Goal: Task Accomplishment & Management: Manage account settings

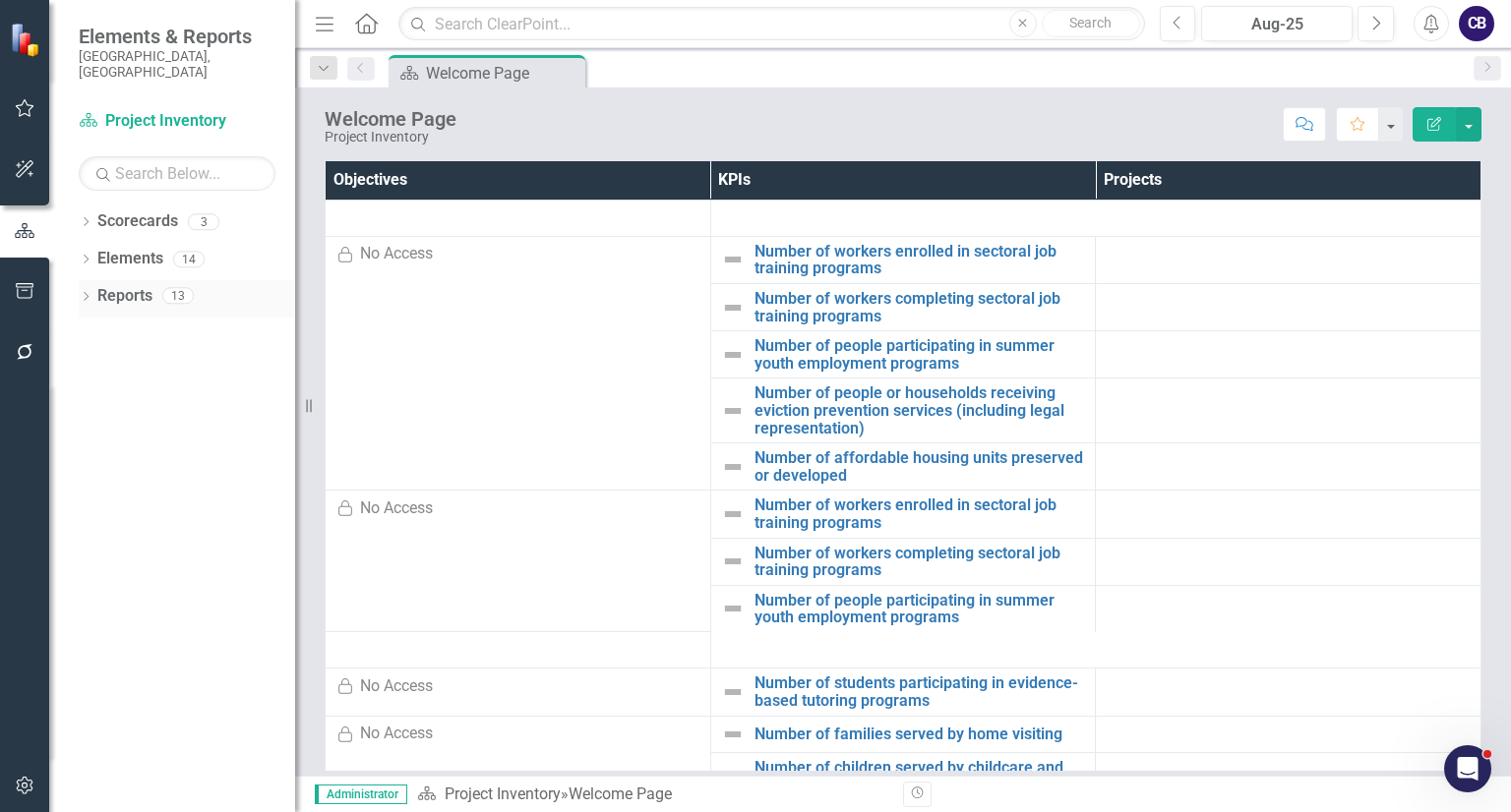
click at [80, 293] on icon "Dropdown" at bounding box center [86, 298] width 14 height 11
click at [129, 286] on link "Reports" at bounding box center [124, 297] width 55 height 23
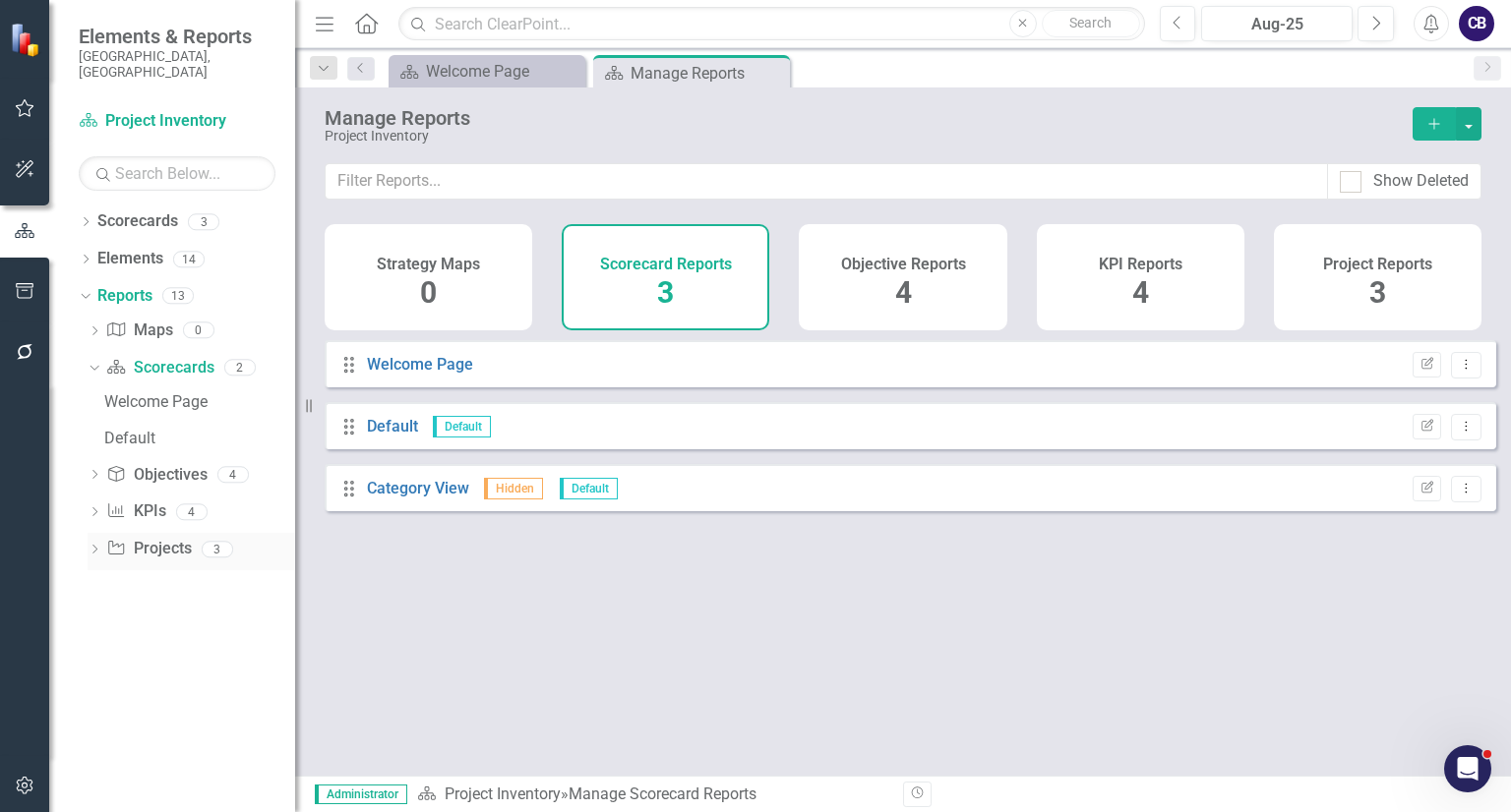
click at [119, 540] on icon at bounding box center [116, 547] width 16 height 14
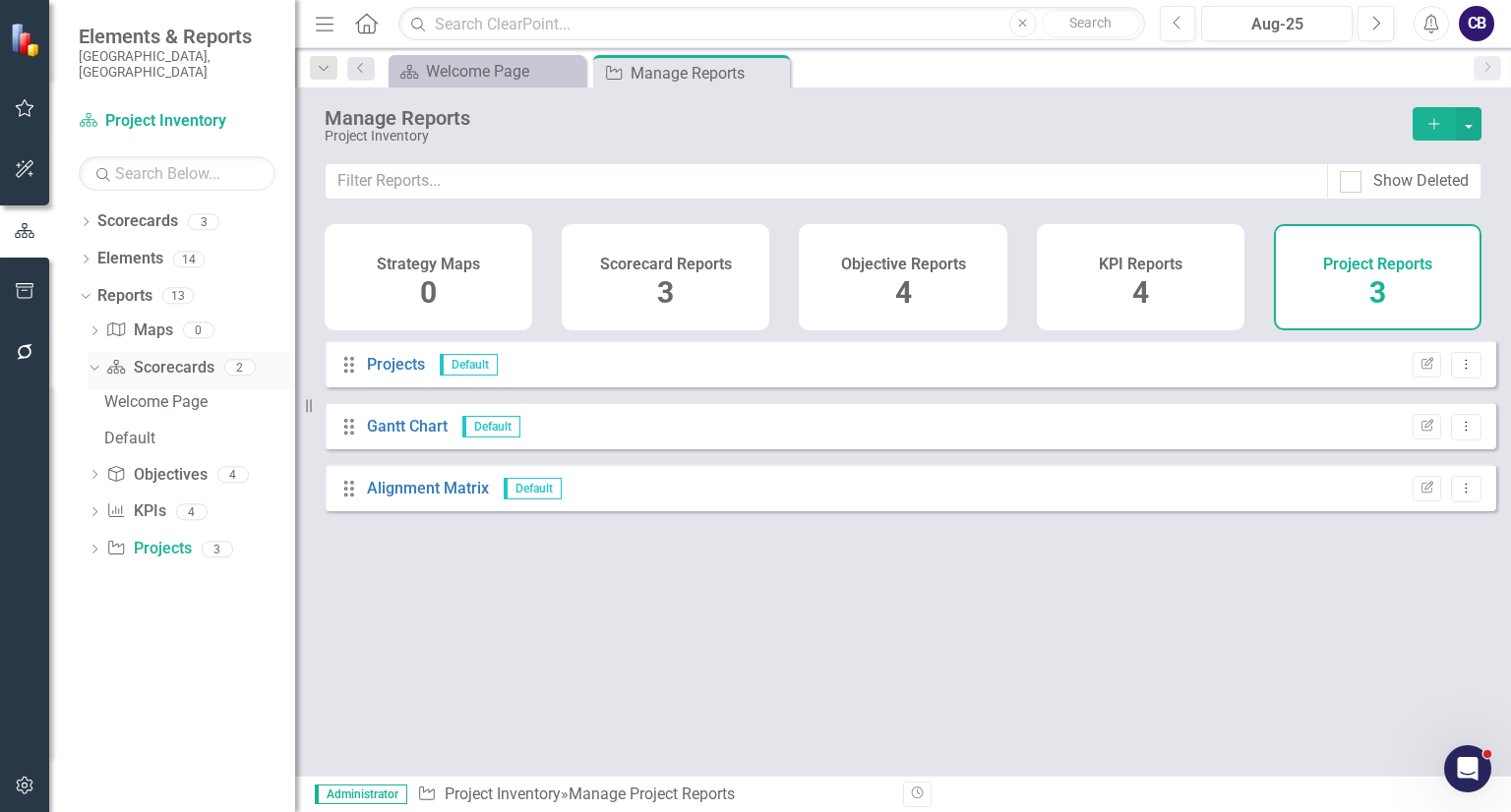
click at [95, 360] on icon "Dropdown" at bounding box center [92, 367] width 11 height 14
click at [80, 206] on div "Dropdown Scorecards 3 Project Inventory Participatory Budgeting Scoring Cycle 3…" at bounding box center [171, 509] width 246 height 607
click at [80, 216] on div "Dropdown" at bounding box center [86, 224] width 14 height 17
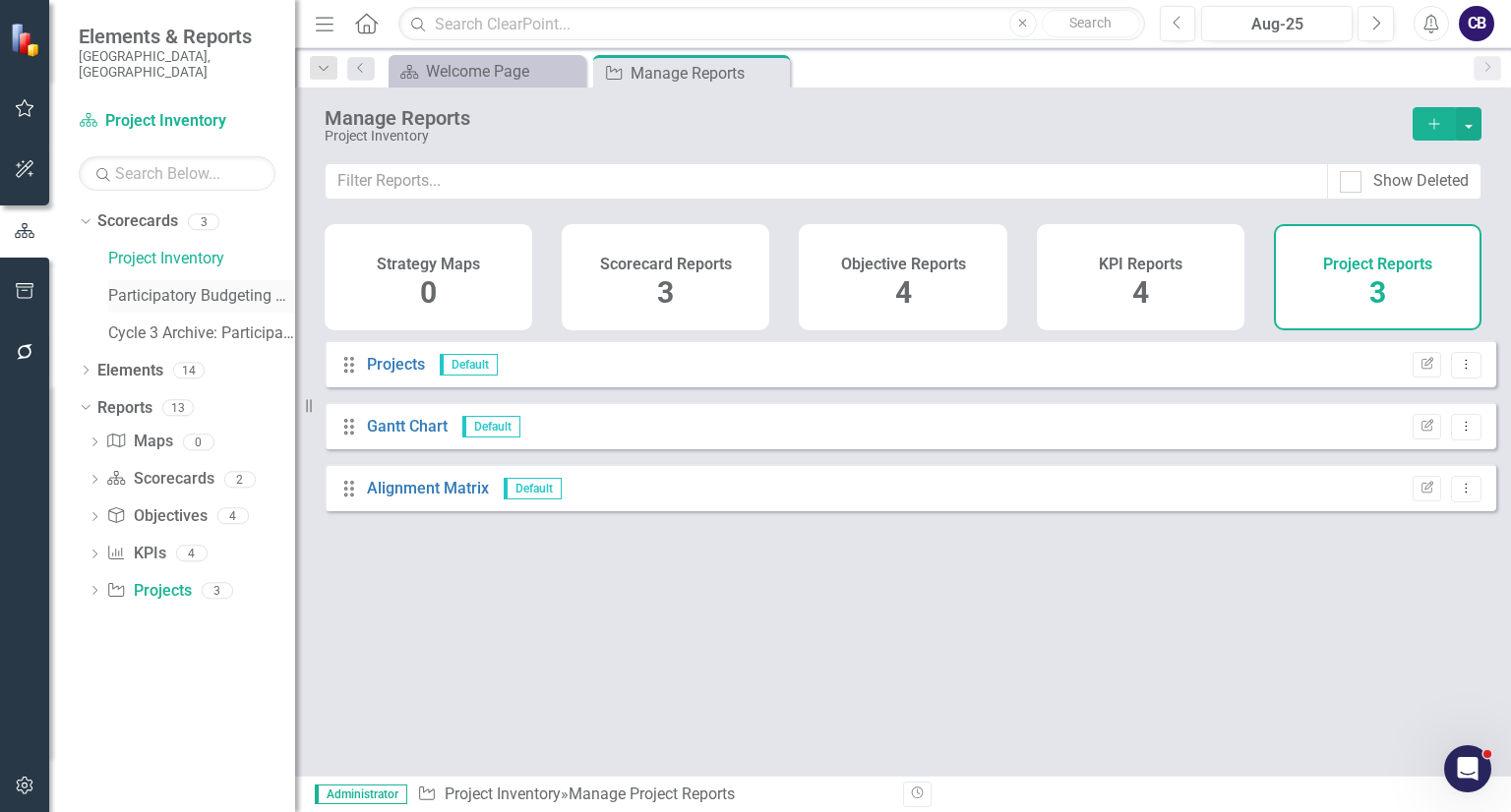
click at [156, 295] on div "Participatory Budgeting Scoring" at bounding box center [202, 297] width 187 height 33
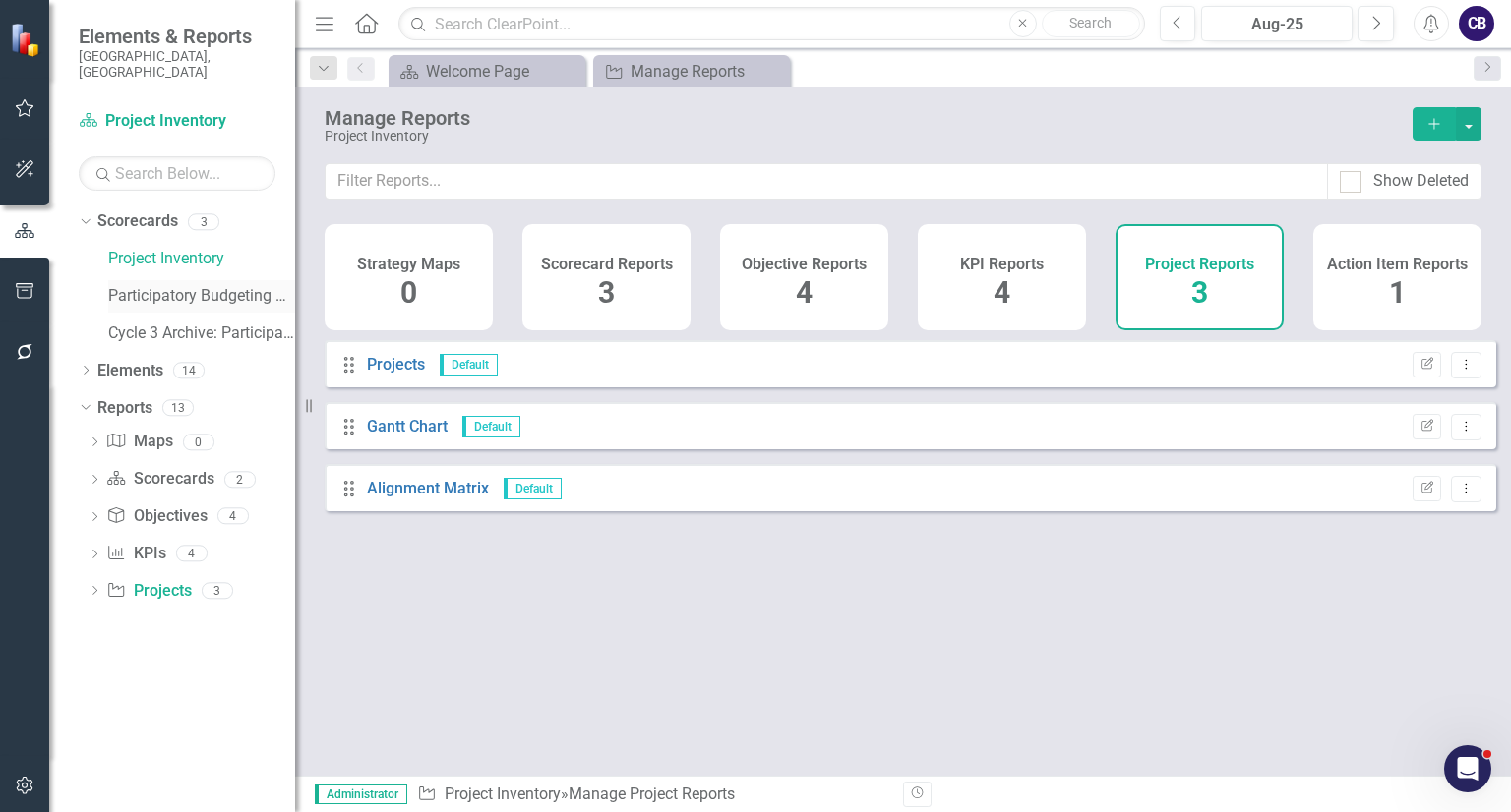
click at [170, 290] on link "Participatory Budgeting Scoring" at bounding box center [202, 297] width 187 height 23
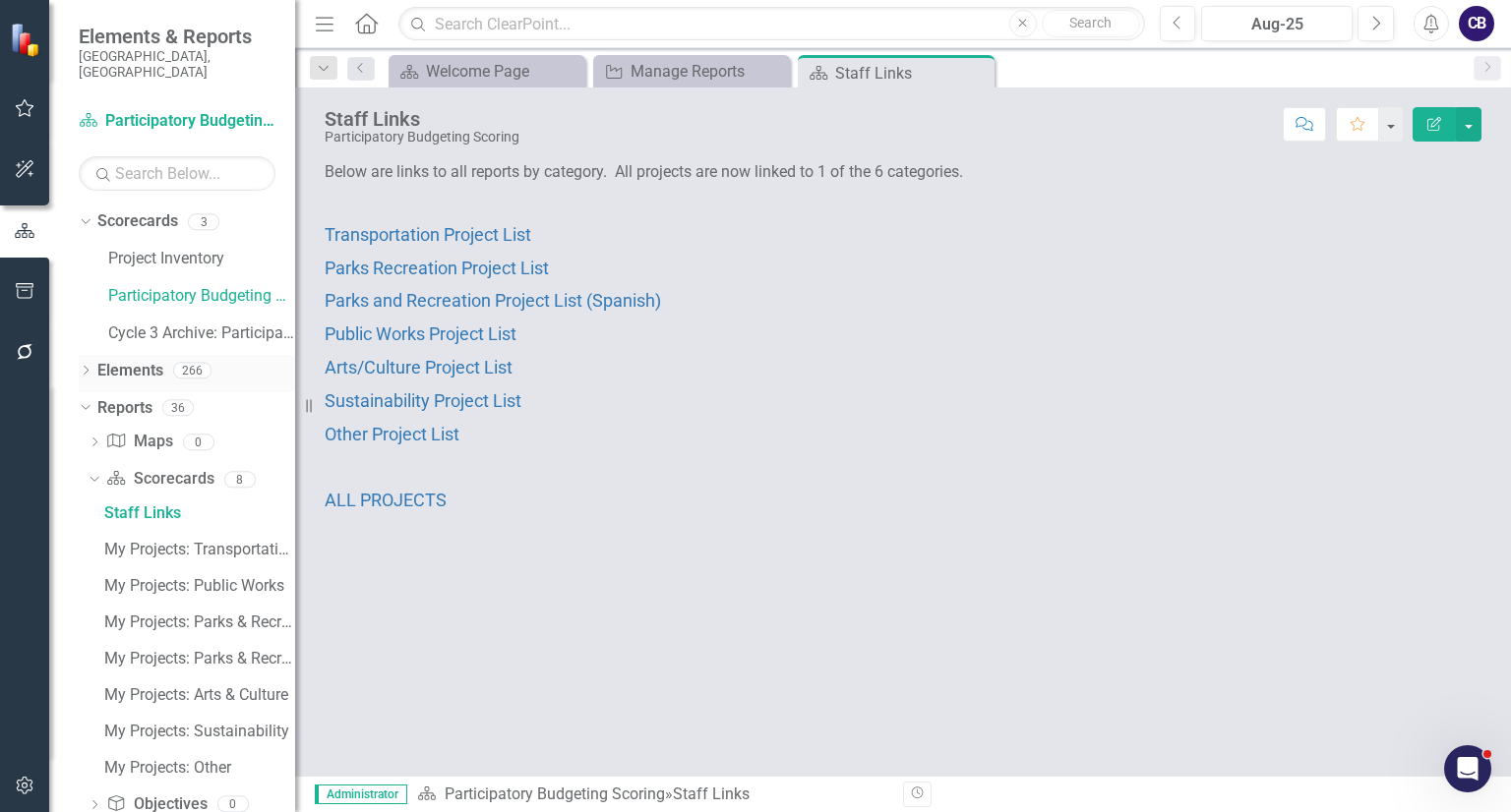
click at [161, 360] on link "Elements" at bounding box center [130, 371] width 66 height 23
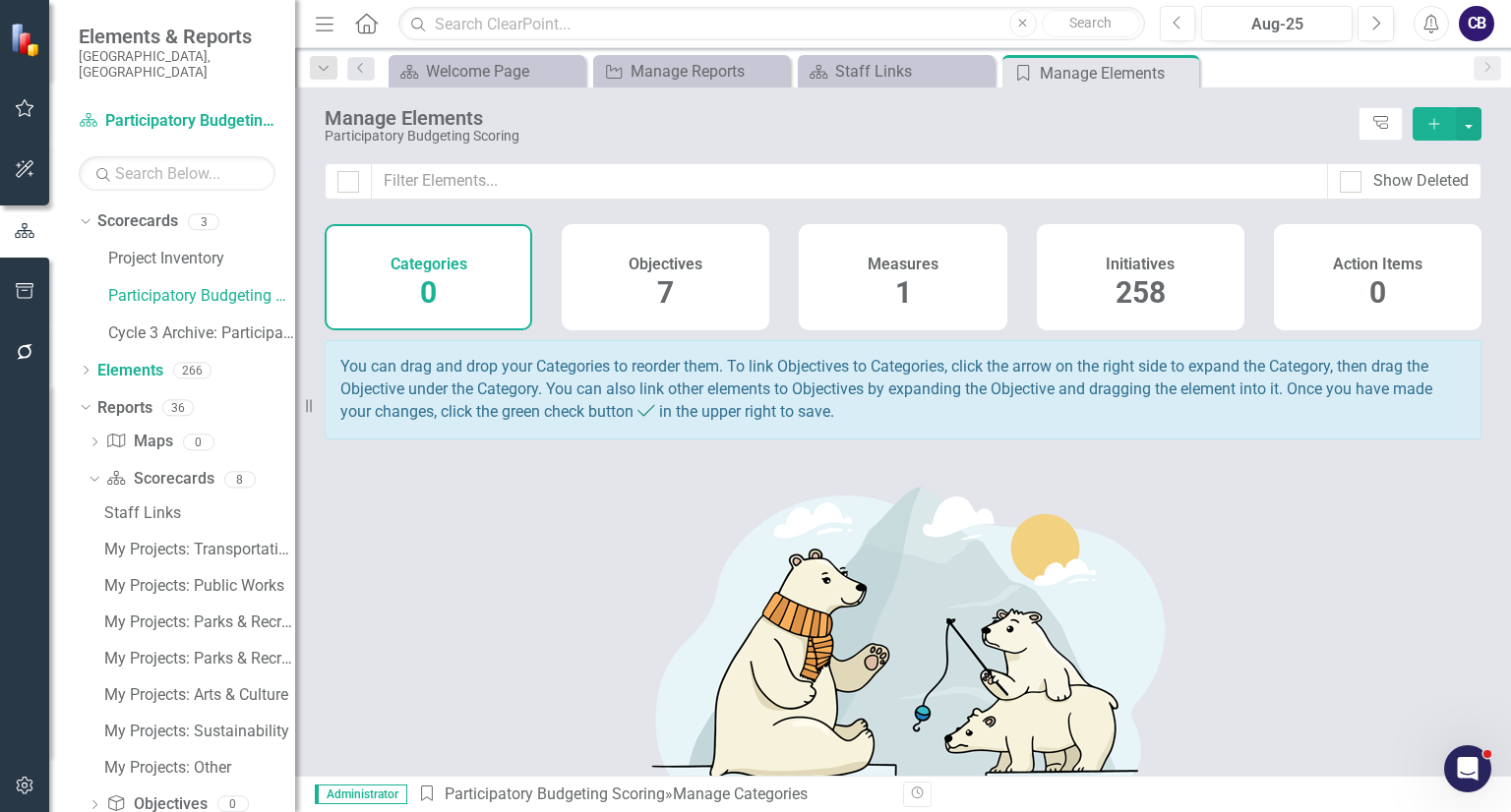
click at [1083, 238] on div "Initiatives 258" at bounding box center [1140, 277] width 207 height 106
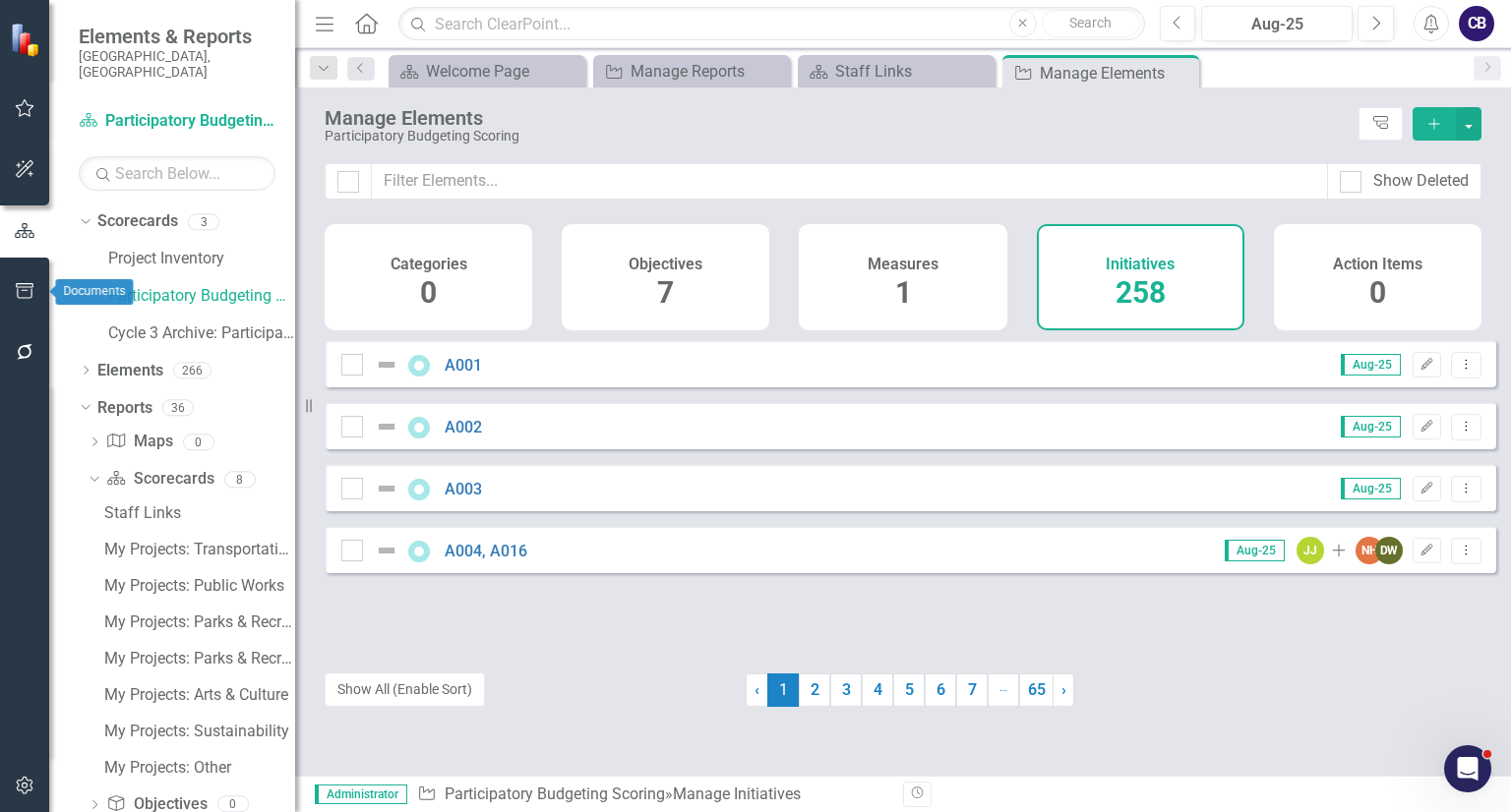
click at [12, 305] on button "button" at bounding box center [25, 293] width 44 height 42
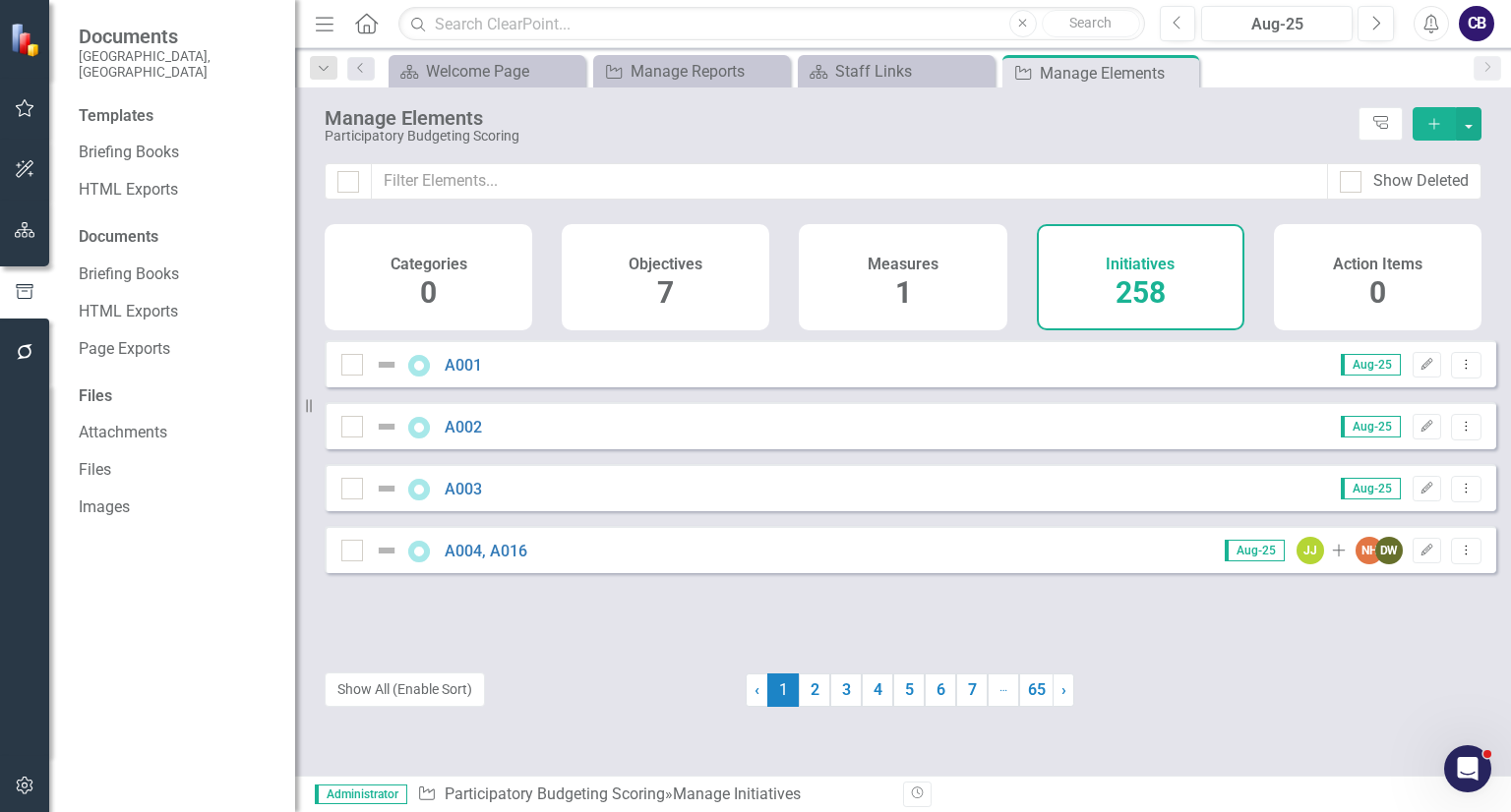
click at [24, 232] on icon "button" at bounding box center [25, 230] width 21 height 16
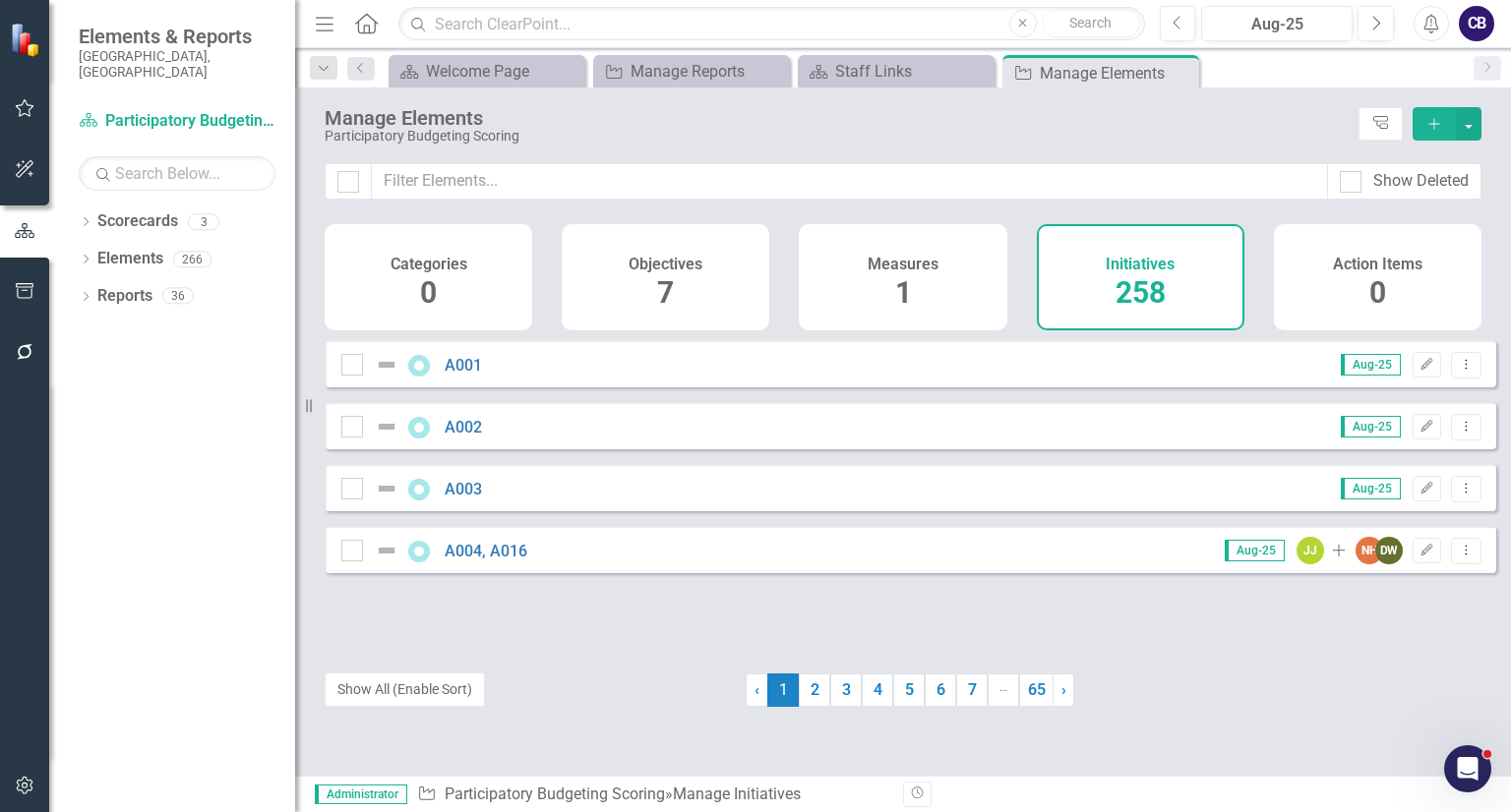
click at [34, 154] on button "button" at bounding box center [25, 170] width 44 height 42
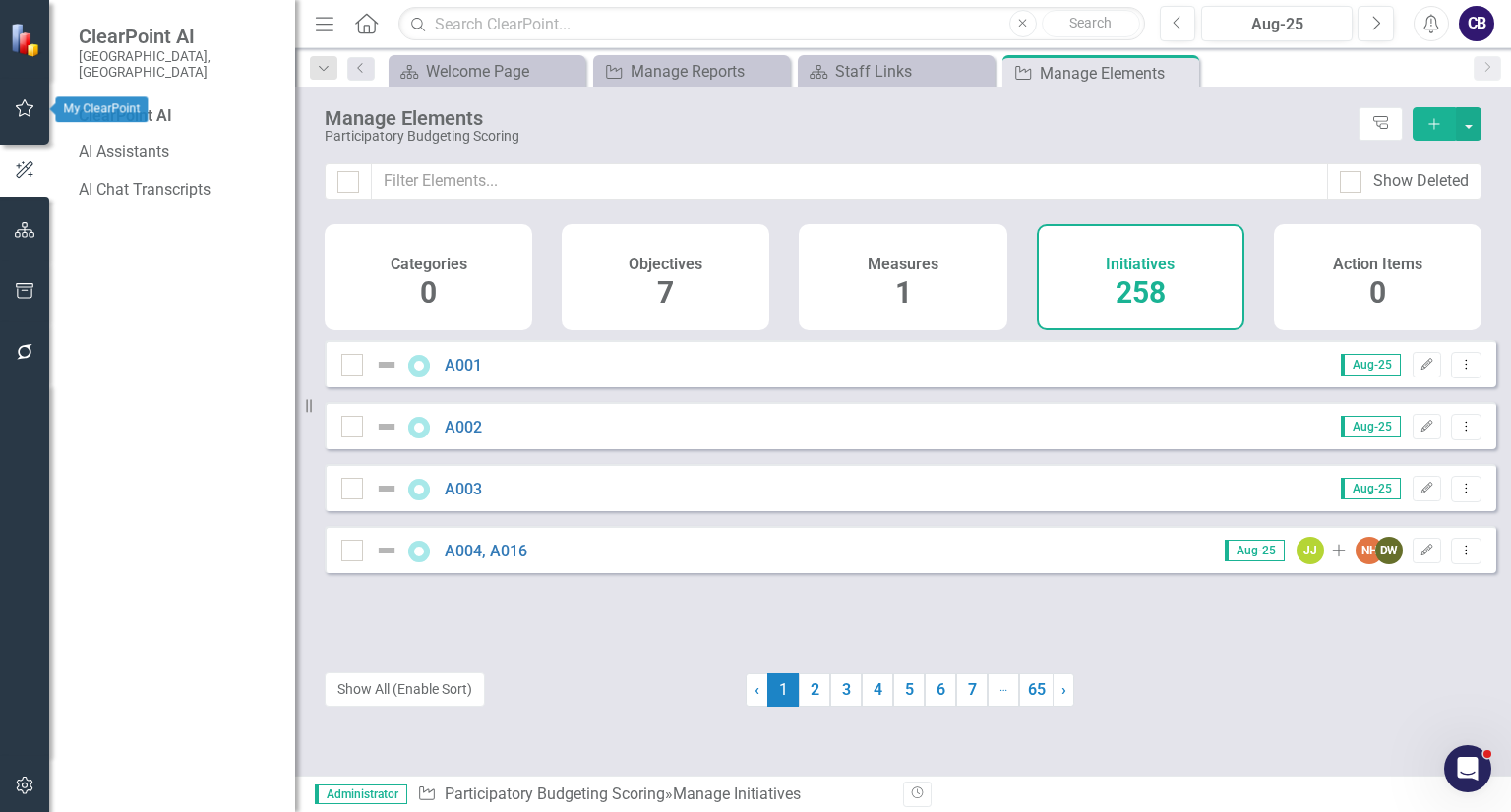
click at [18, 112] on icon "button" at bounding box center [25, 108] width 21 height 16
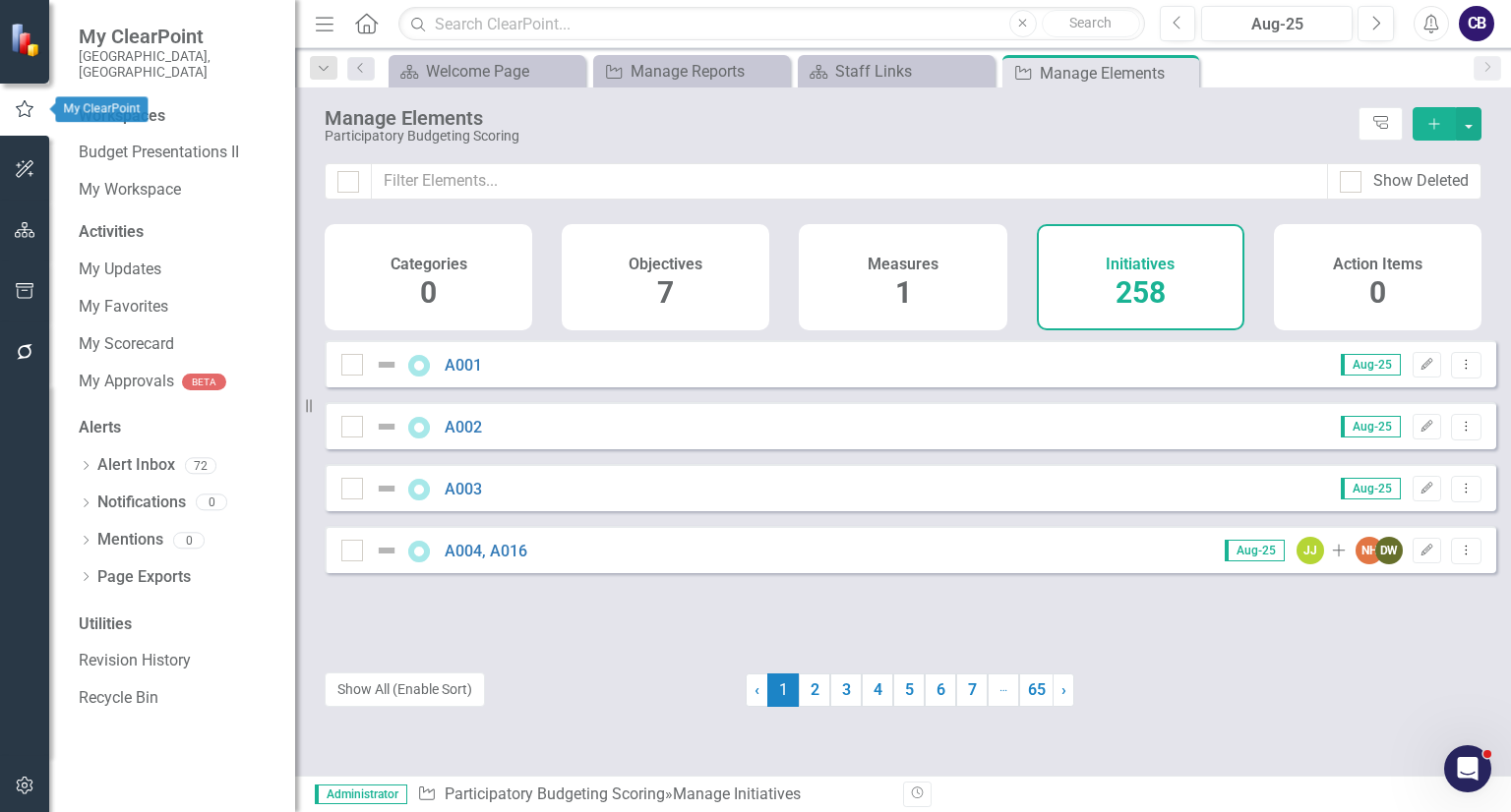
click at [19, 165] on icon "button" at bounding box center [25, 169] width 18 height 18
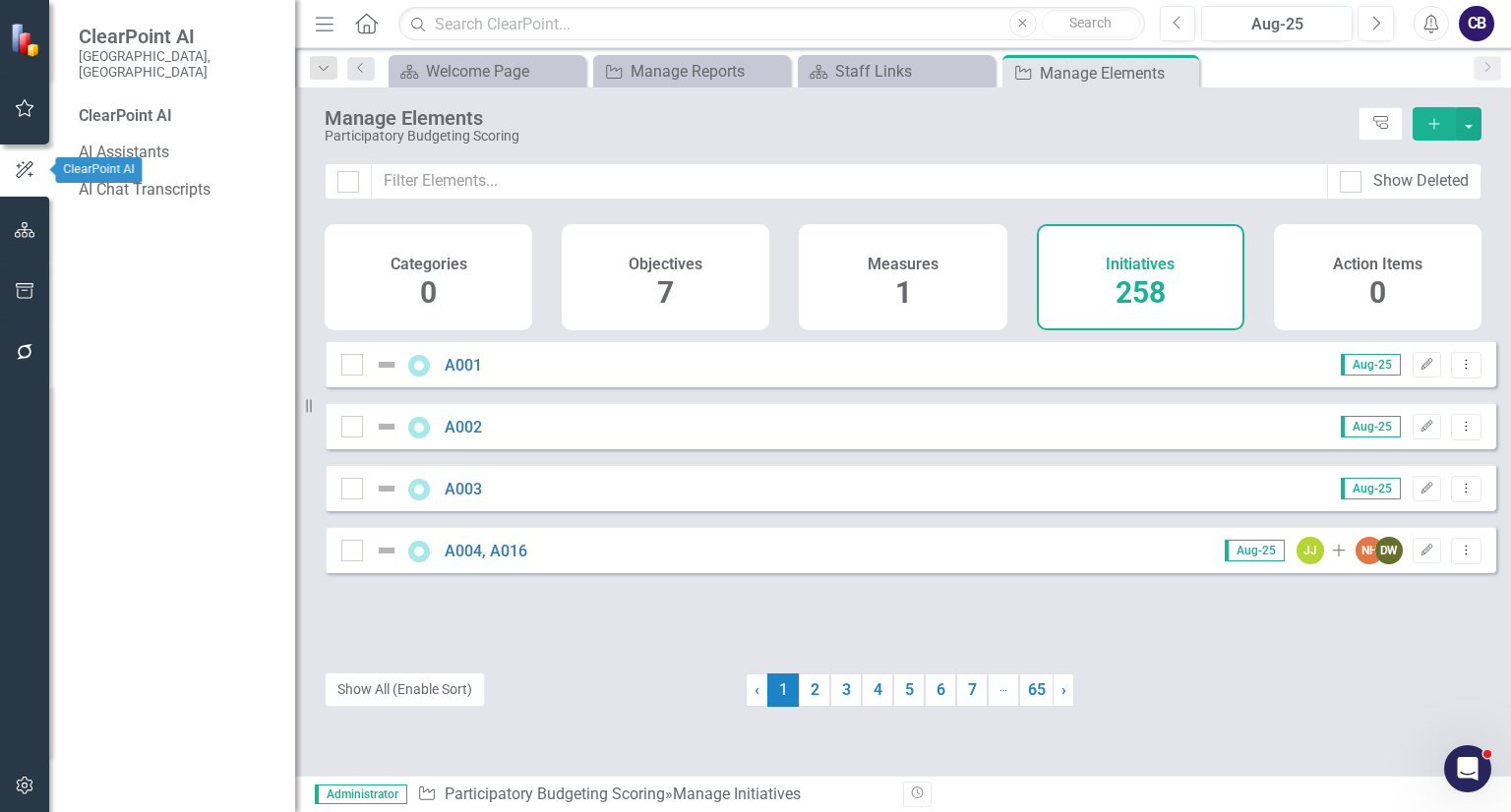
click at [20, 124] on button "button" at bounding box center [25, 109] width 44 height 42
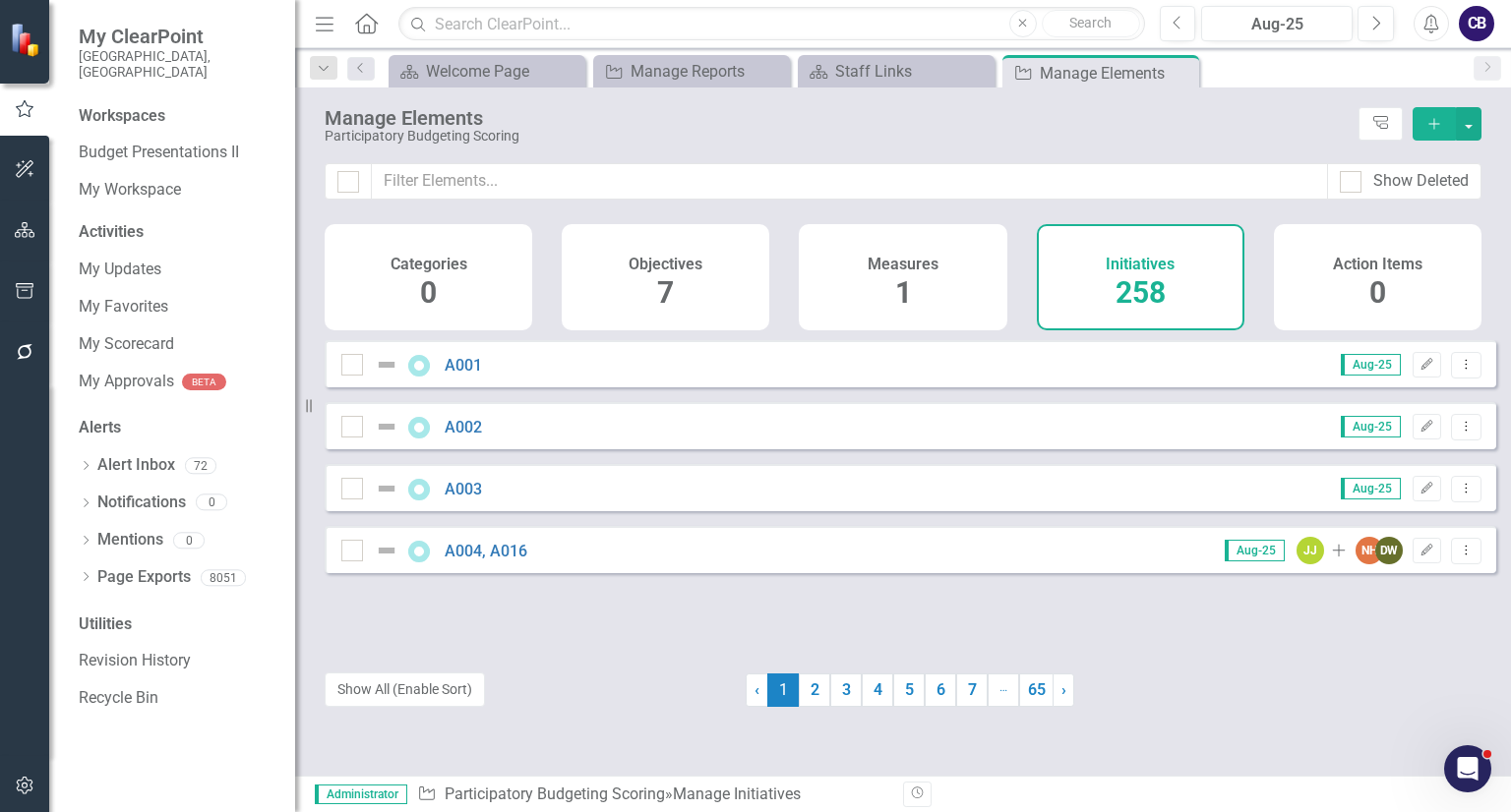
click at [21, 236] on icon "button" at bounding box center [25, 230] width 21 height 16
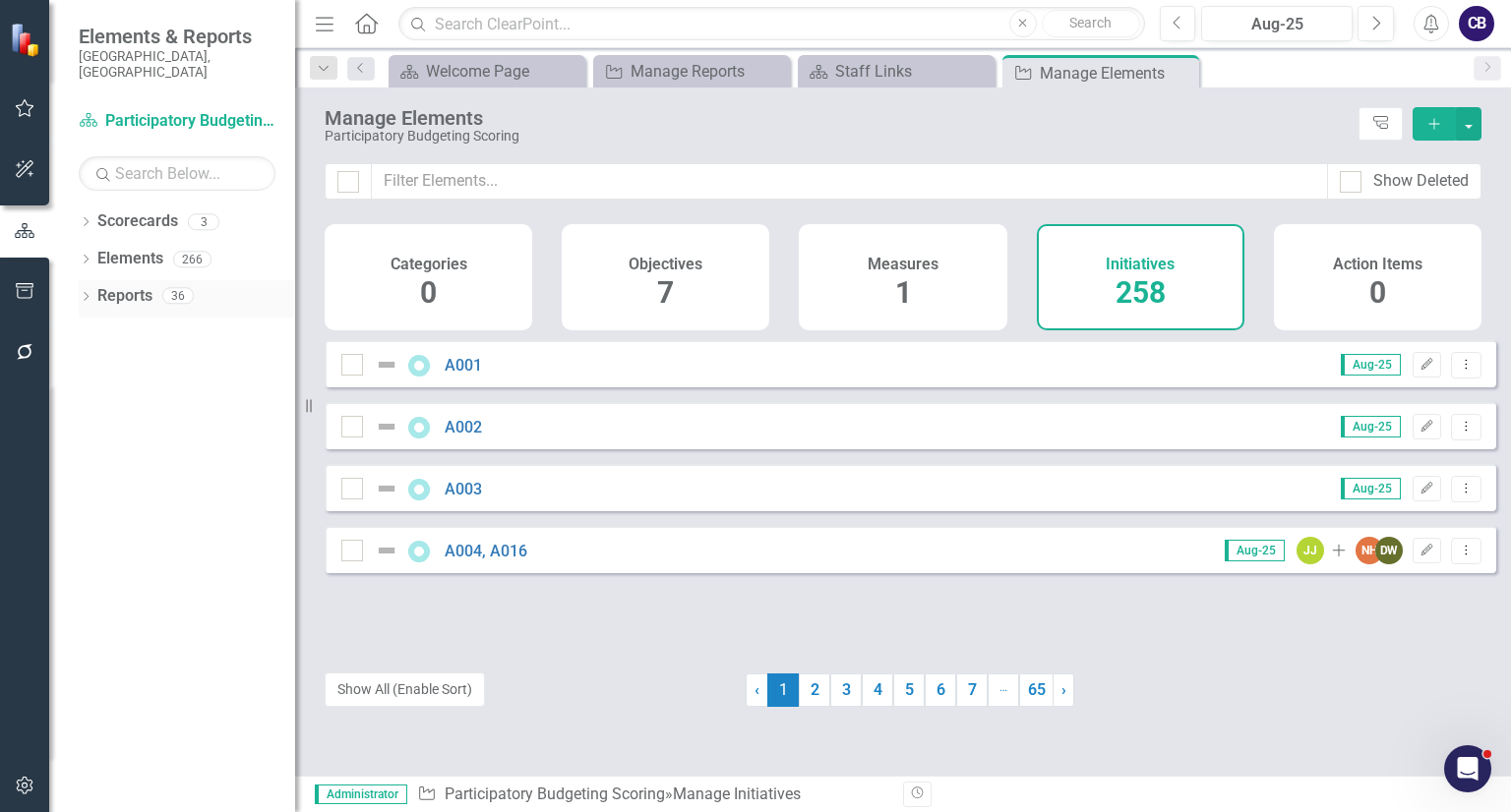
click at [87, 290] on div "Dropdown" at bounding box center [86, 298] width 14 height 17
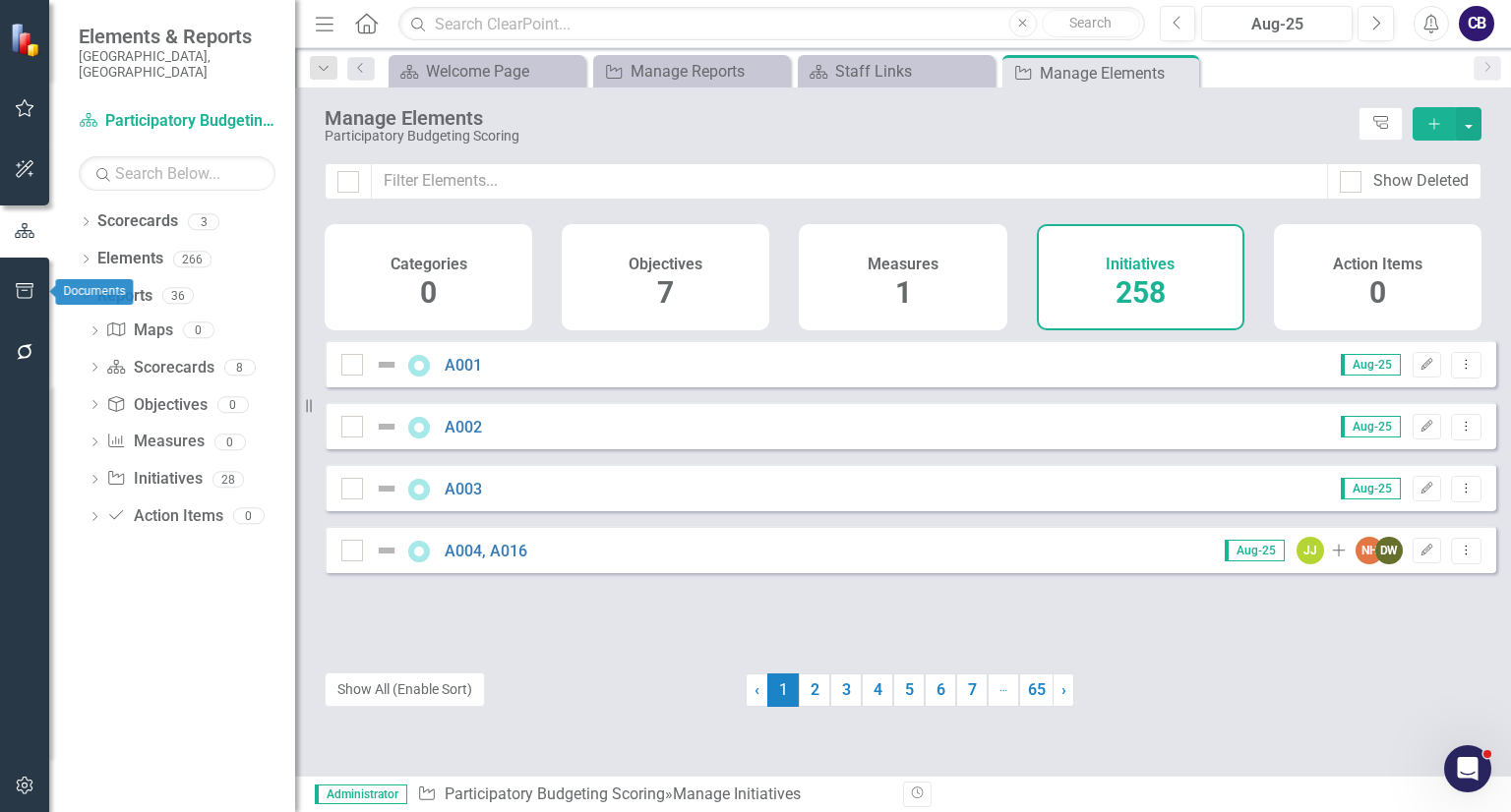
click at [15, 284] on icon "button" at bounding box center [25, 292] width 21 height 16
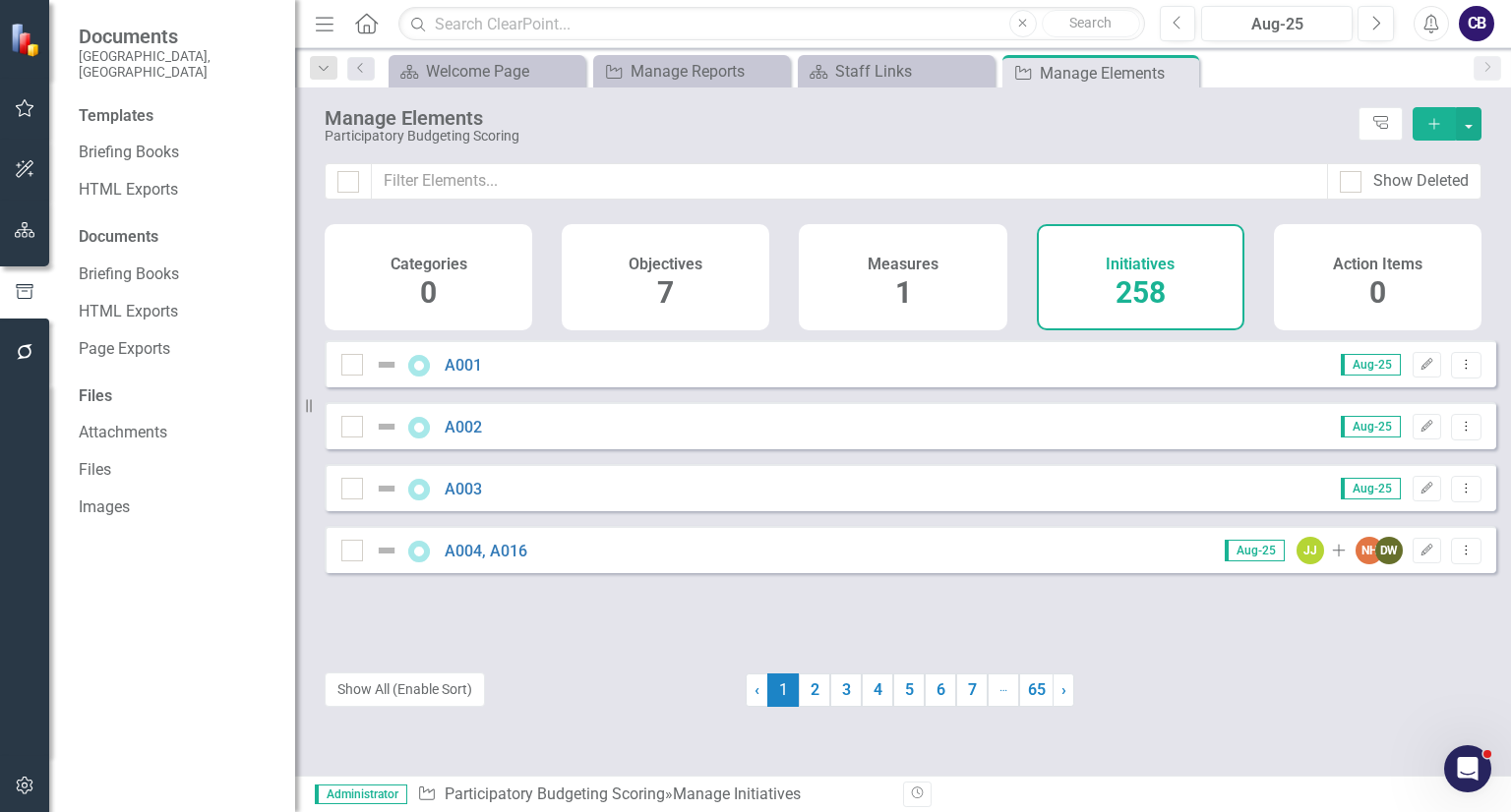
click at [17, 366] on button "button" at bounding box center [25, 353] width 44 height 42
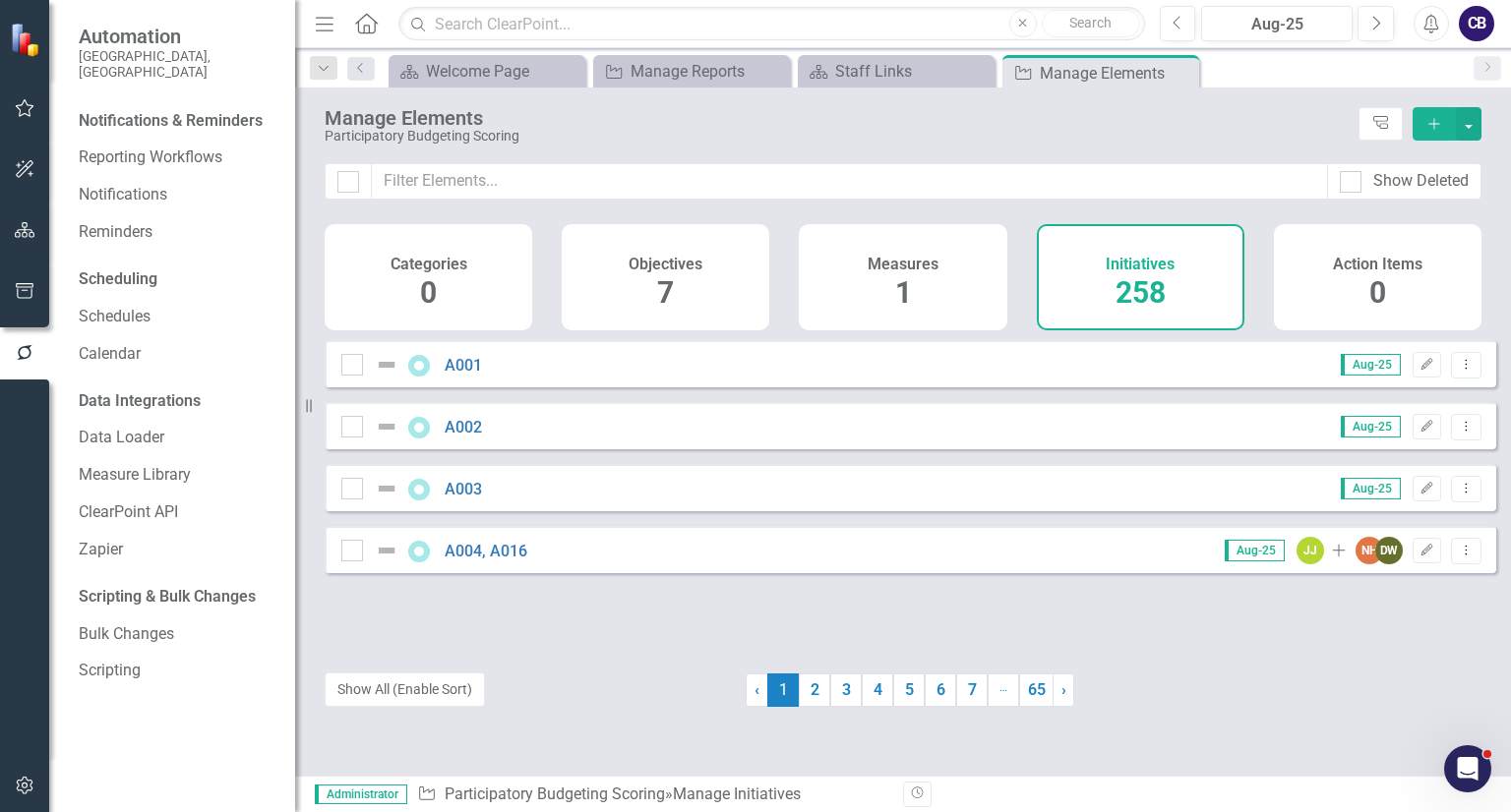
click at [24, 806] on button "button" at bounding box center [25, 787] width 44 height 42
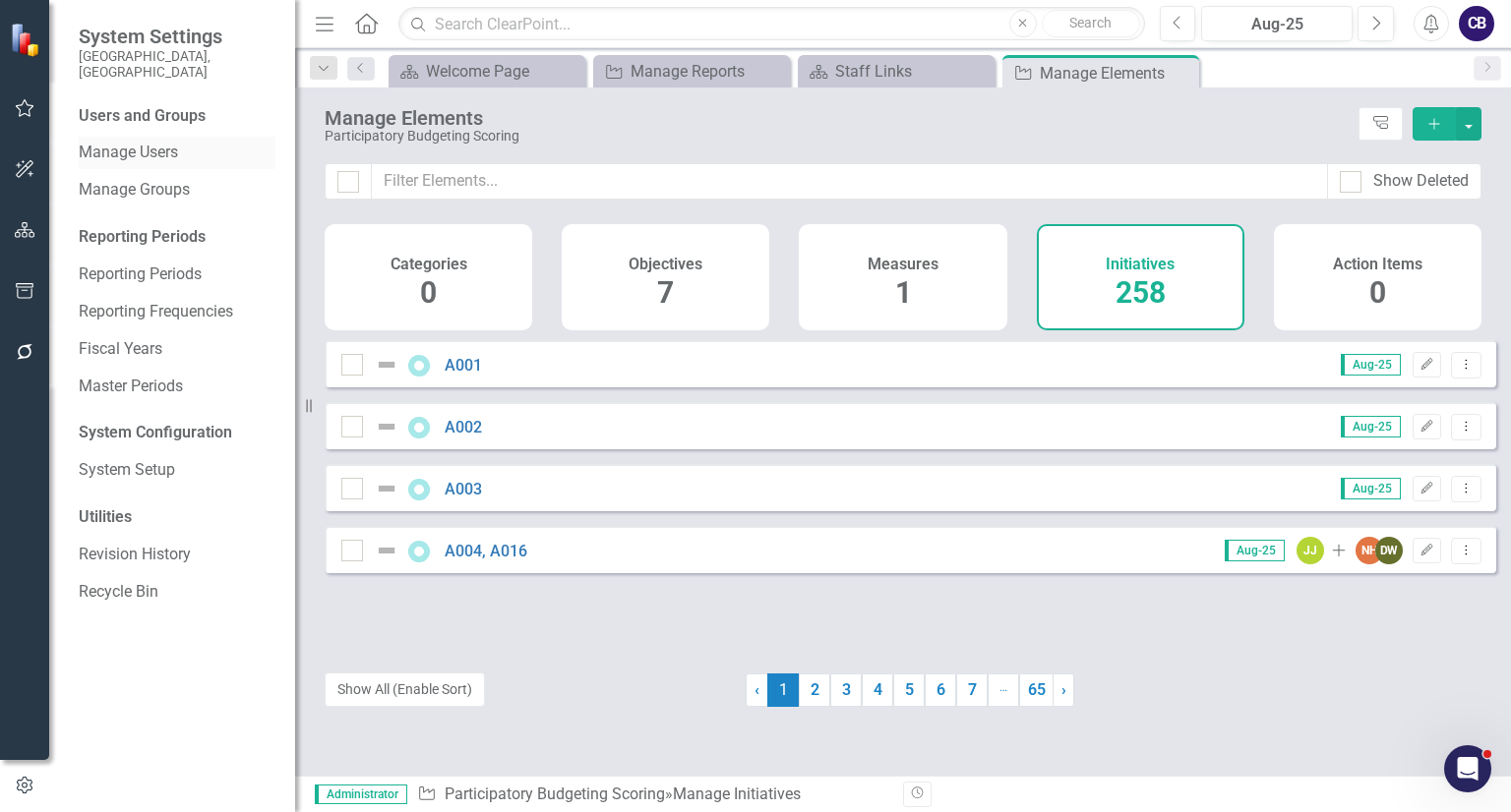
click at [181, 146] on link "Manage Users" at bounding box center [177, 152] width 197 height 23
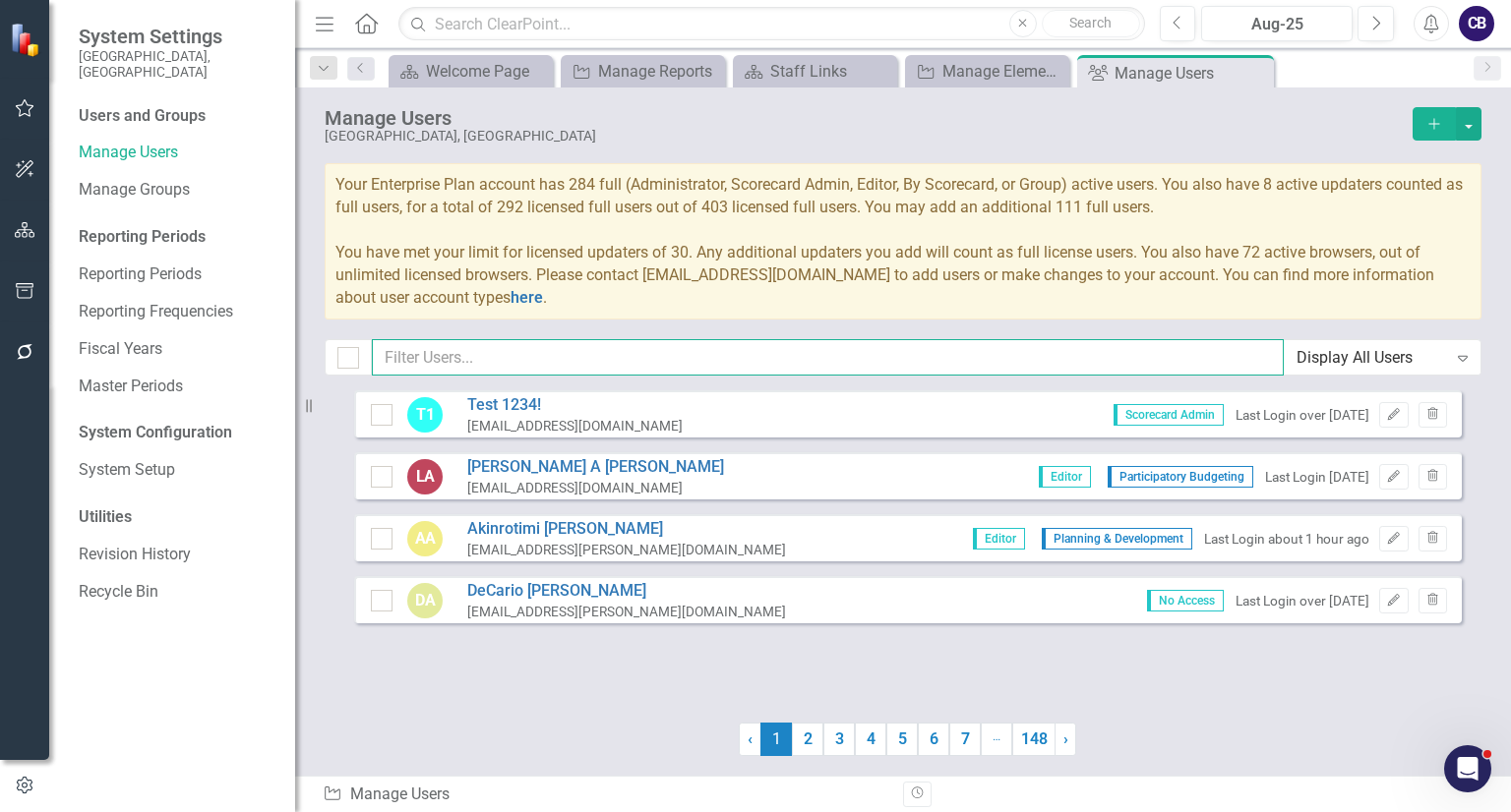
click at [563, 352] on input "text" at bounding box center [828, 357] width 912 height 37
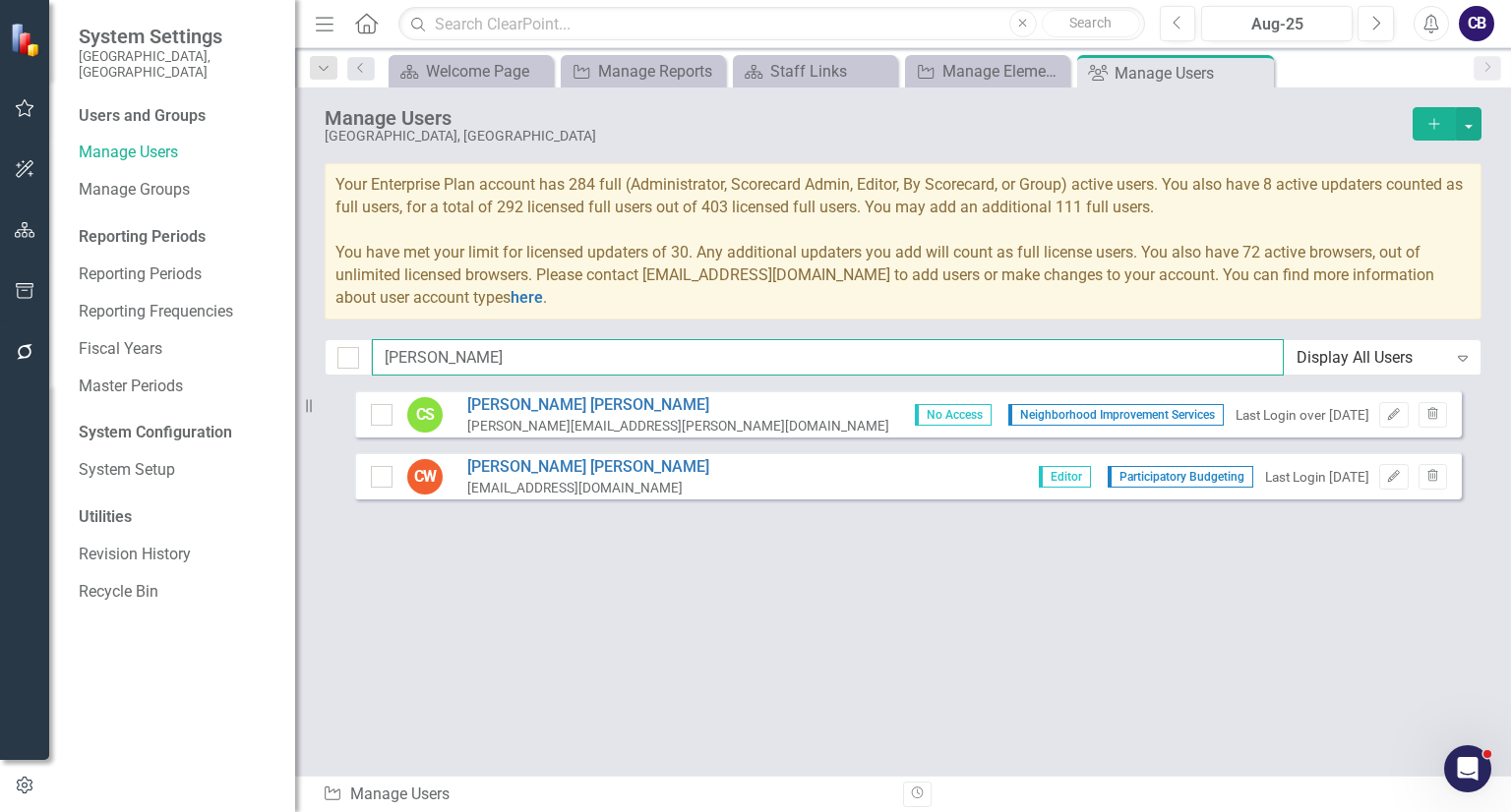
type input "[PERSON_NAME]"
